Goal: Transaction & Acquisition: Purchase product/service

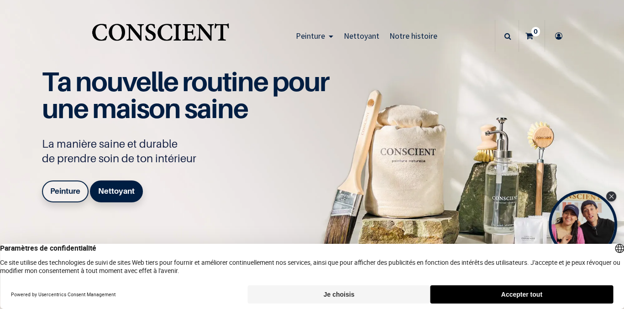
click at [66, 190] on b "Peinture" at bounding box center [65, 191] width 30 height 9
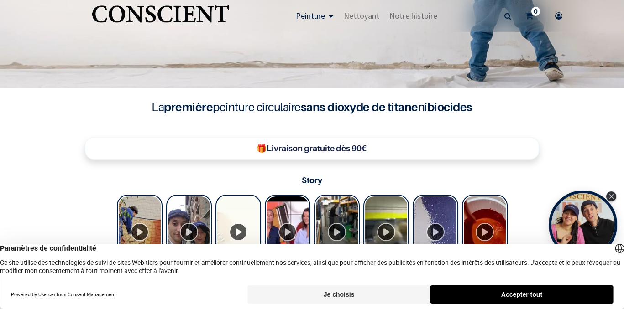
scroll to position [209, 0]
click at [608, 197] on div "Close Tolstoy widget" at bounding box center [611, 196] width 10 height 10
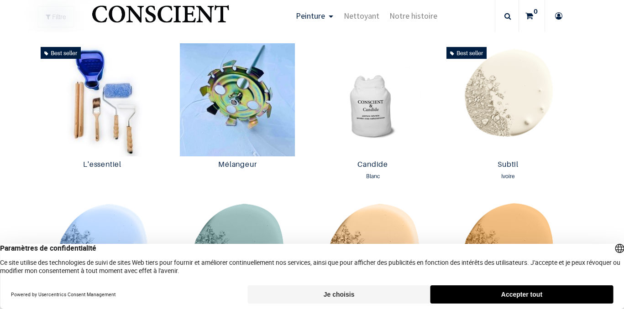
scroll to position [488, 0]
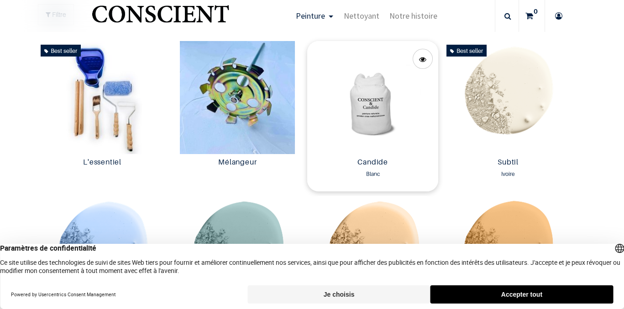
click at [376, 101] on img at bounding box center [372, 97] width 130 height 113
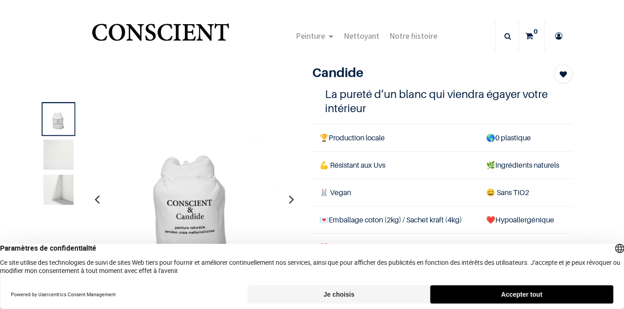
click at [547, 298] on button "Accepter tout" at bounding box center [521, 295] width 182 height 18
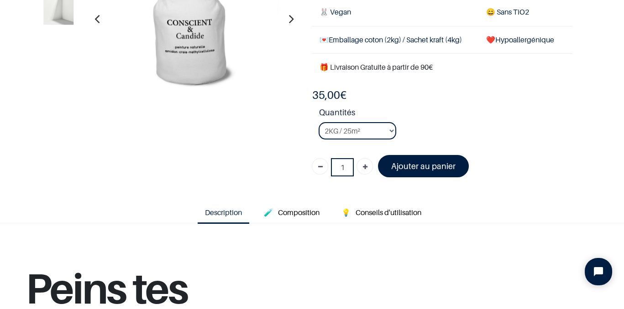
scroll to position [127, 0]
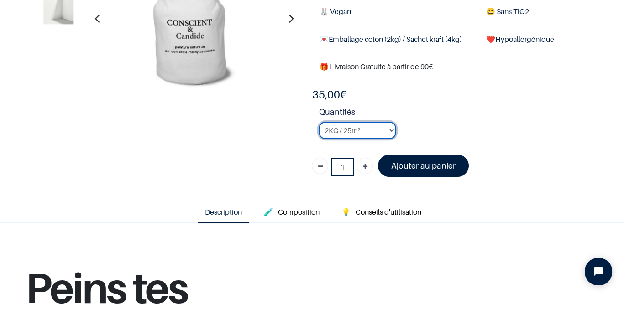
click at [388, 128] on select "2KG / 25m² 4KG / 50m² 8KG / 100m² Testeur" at bounding box center [357, 130] width 78 height 17
select select "3"
click at [318, 122] on select "2KG / 25m² 4KG / 50m² 8KG / 100m² Testeur" at bounding box center [357, 130] width 78 height 17
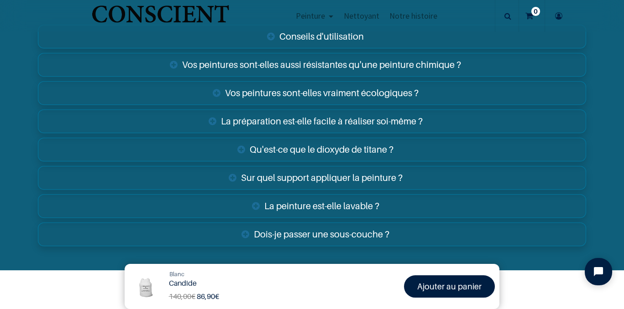
scroll to position [1452, 0]
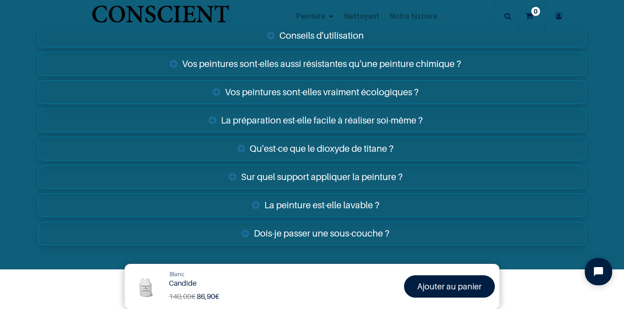
click at [355, 170] on link "Sur quel support appliquer la peinture ?" at bounding box center [311, 177] width 547 height 24
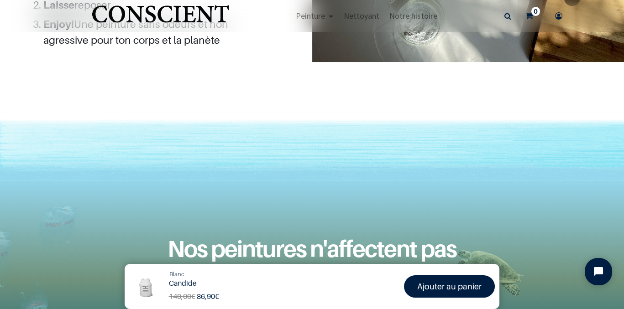
scroll to position [919, 0]
